Goal: Task Accomplishment & Management: Manage account settings

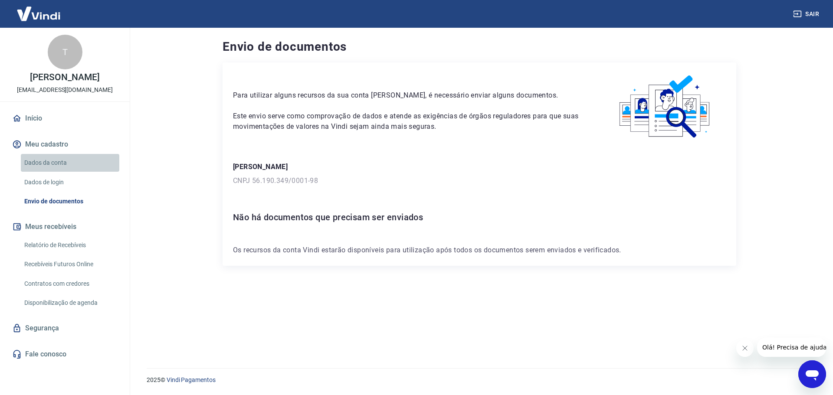
click at [37, 172] on link "Dados da conta" at bounding box center [70, 163] width 99 height 18
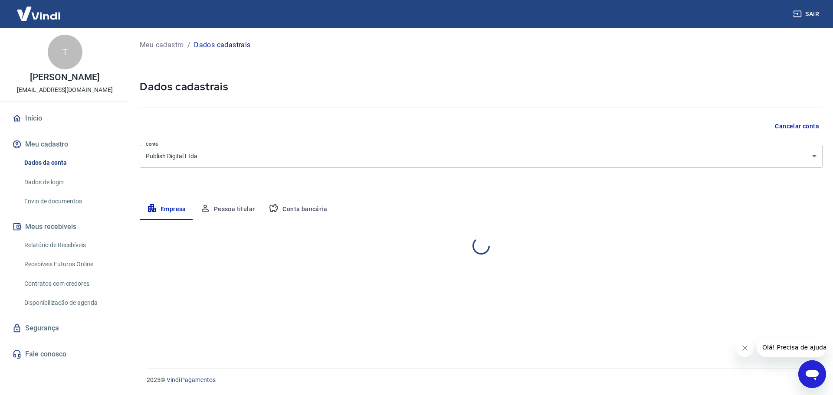
select select "AL"
select select "business"
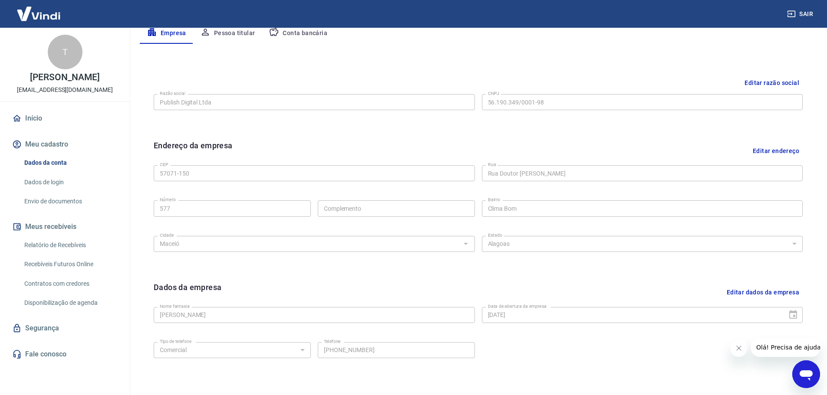
scroll to position [13, 0]
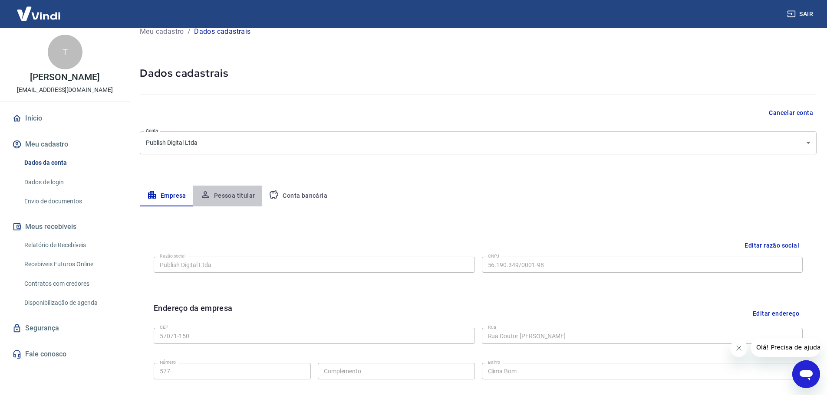
click at [220, 198] on button "Pessoa titular" at bounding box center [227, 196] width 69 height 21
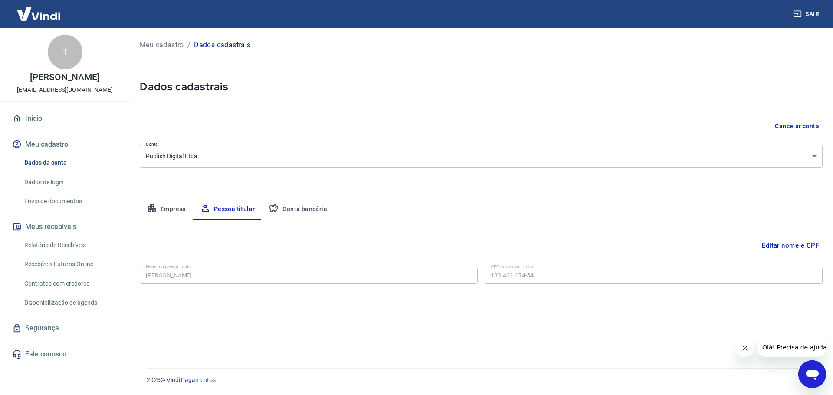
click at [305, 205] on button "Conta bancária" at bounding box center [298, 209] width 72 height 21
select select "1"
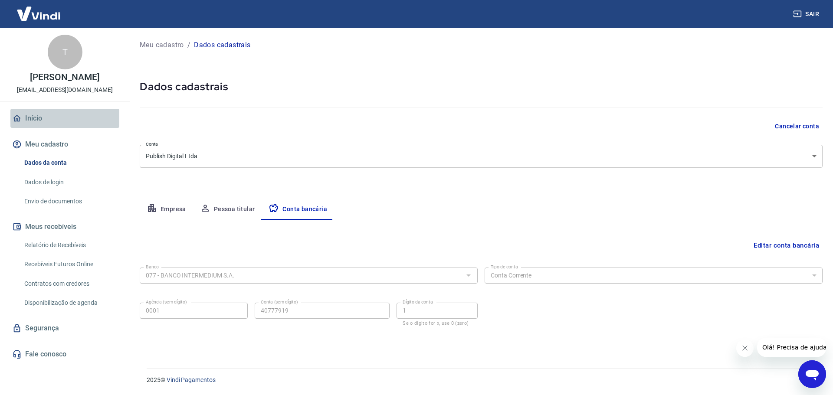
click at [37, 121] on link "Início" at bounding box center [64, 118] width 109 height 19
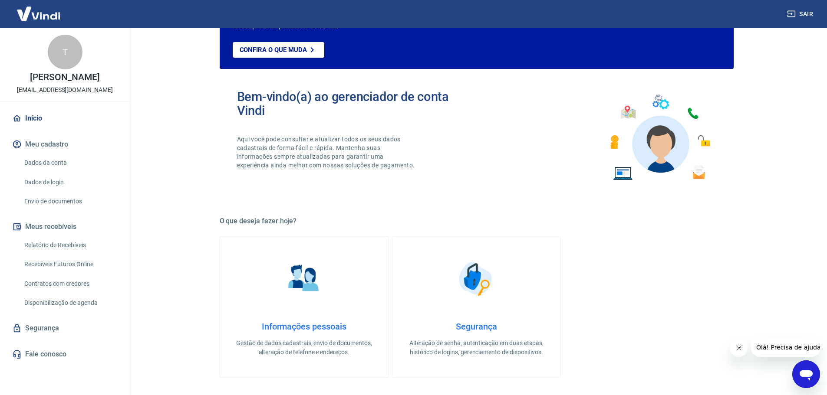
scroll to position [174, 0]
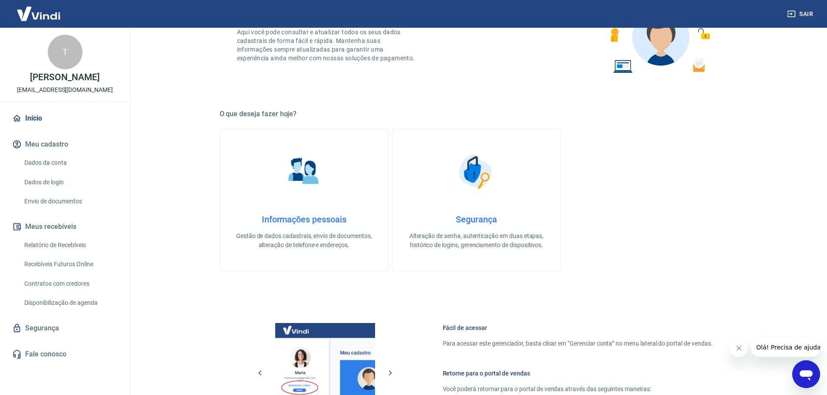
click at [33, 128] on link "Início" at bounding box center [64, 118] width 109 height 19
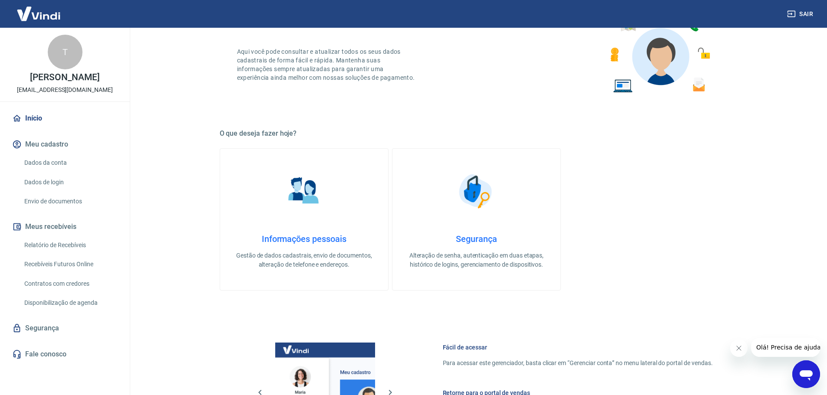
scroll to position [24, 0]
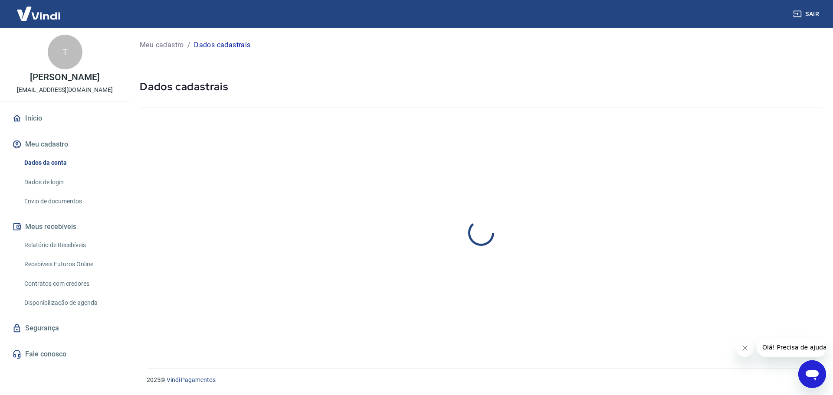
select select "AL"
select select "business"
